Goal: Task Accomplishment & Management: Use online tool/utility

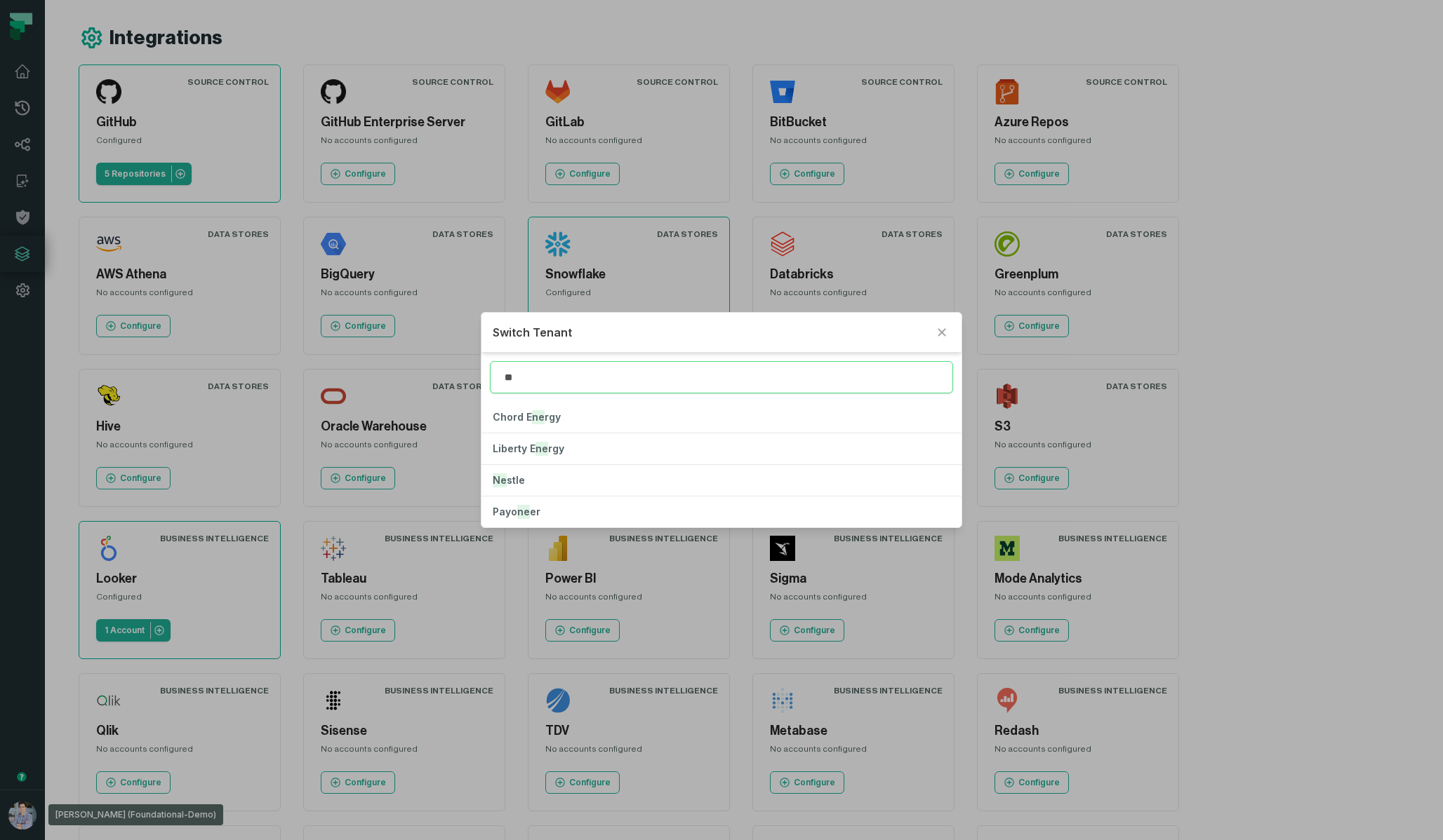
type input "*"
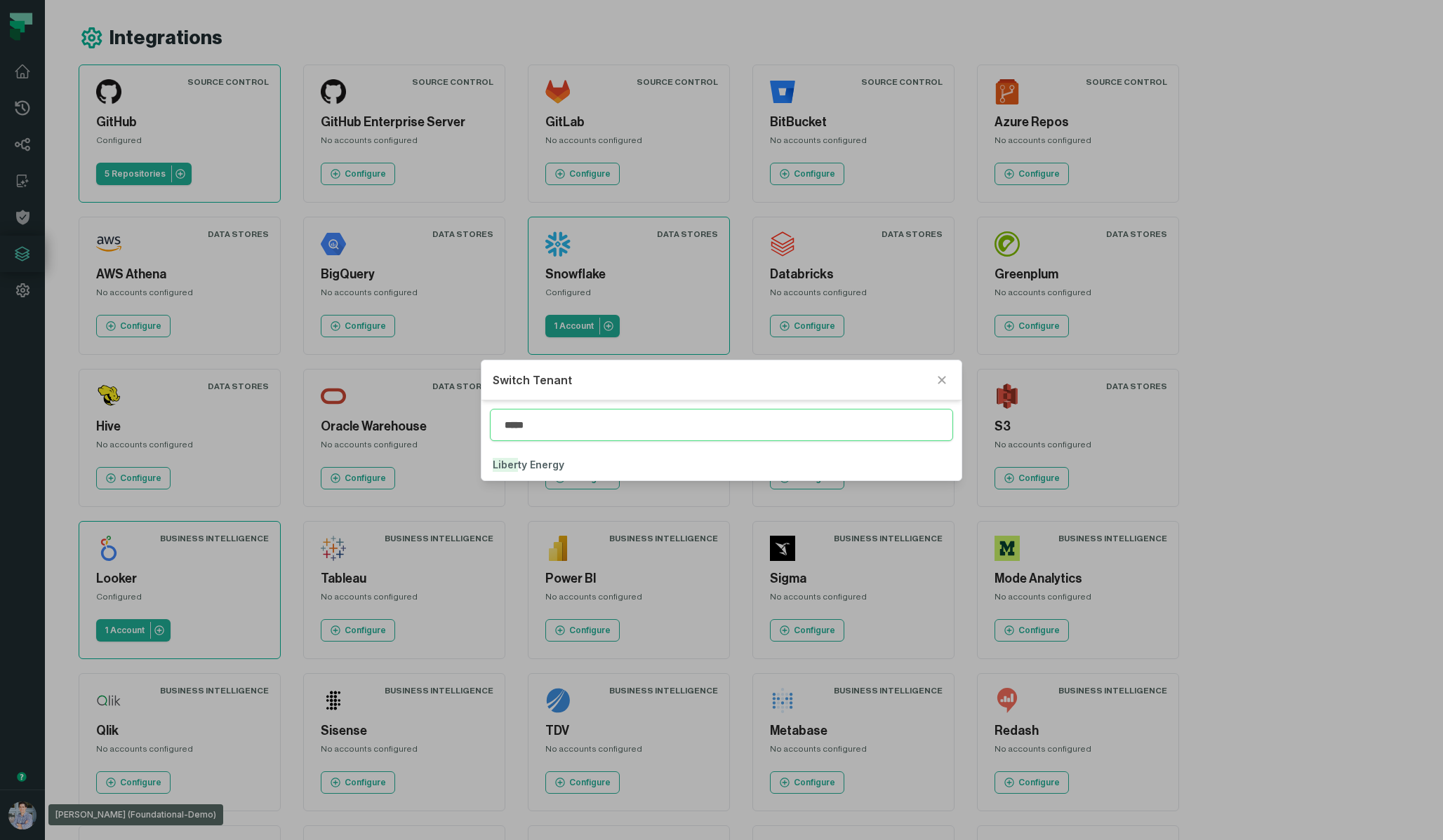
type input "*****"
click button "Liber ty Energy" at bounding box center [721, 465] width 480 height 31
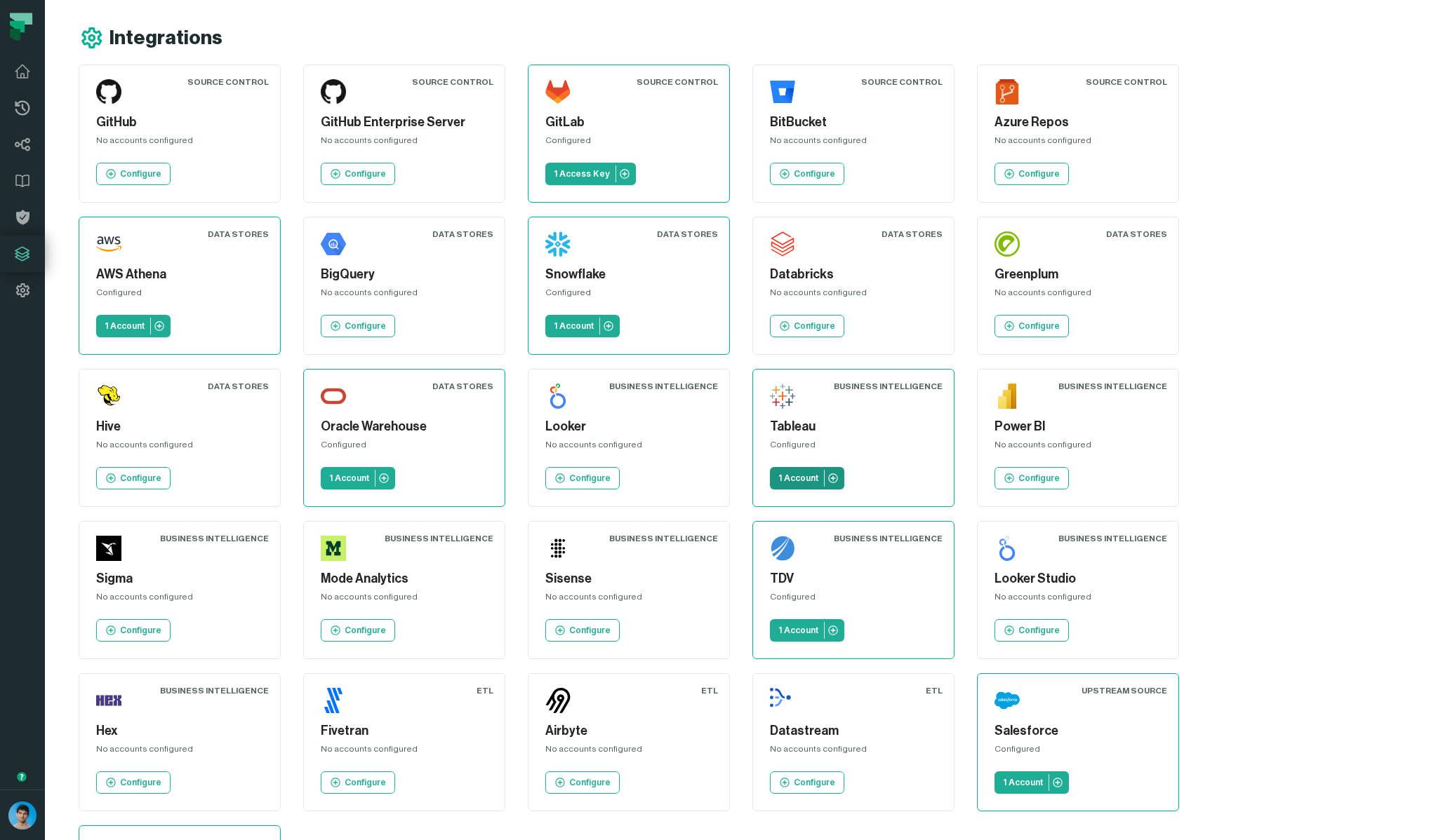
click at [778, 477] on p "1 Account" at bounding box center [798, 479] width 40 height 12
